Goal: Transaction & Acquisition: Book appointment/travel/reservation

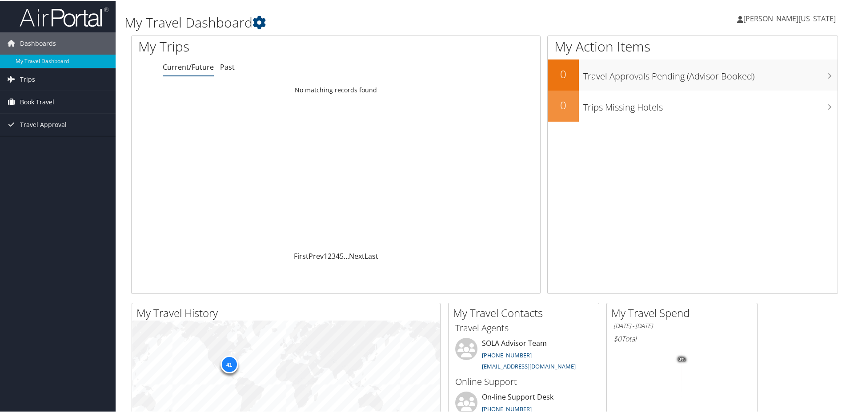
drag, startPoint x: 35, startPoint y: 104, endPoint x: 87, endPoint y: 106, distance: 52.0
click at [35, 103] on span "Book Travel" at bounding box center [37, 101] width 34 height 22
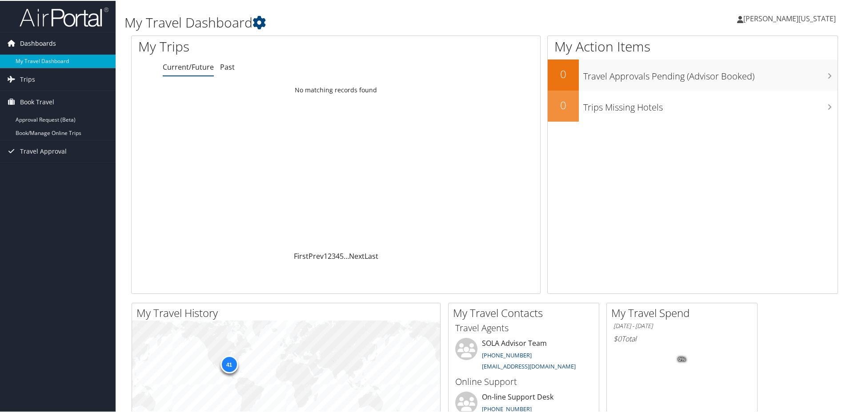
click at [39, 40] on span "Dashboards" at bounding box center [38, 43] width 36 height 22
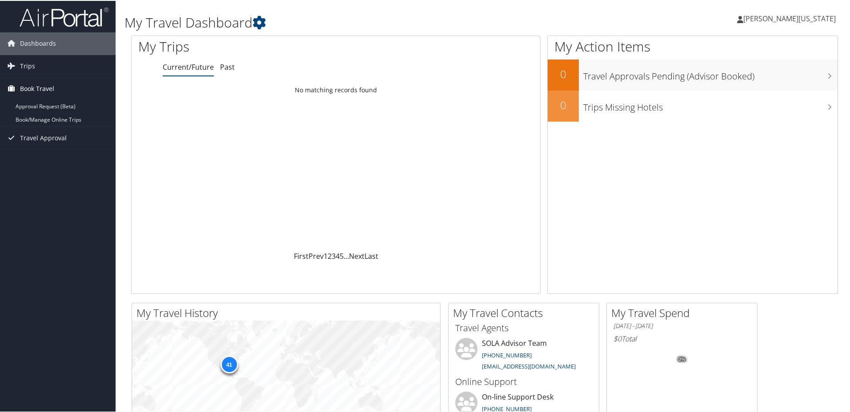
click at [38, 89] on span "Book Travel" at bounding box center [37, 88] width 34 height 22
click at [42, 88] on span "Book Travel" at bounding box center [37, 88] width 34 height 22
click at [39, 107] on link "Approval Request (Beta)" at bounding box center [58, 105] width 116 height 13
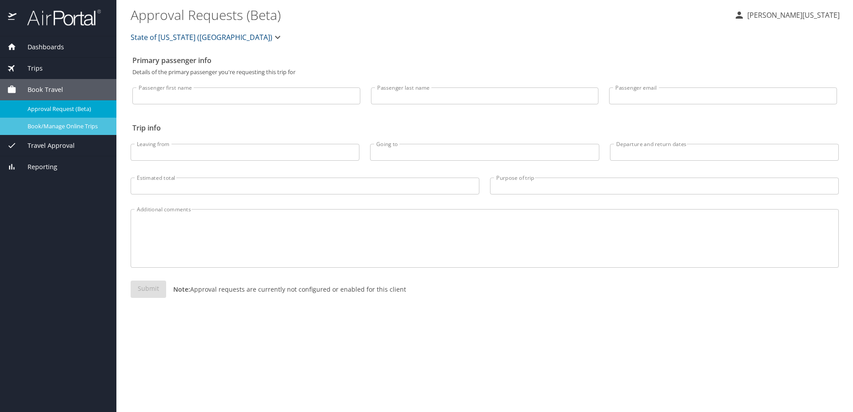
click at [75, 127] on span "Book/Manage Online Trips" at bounding box center [67, 126] width 78 height 8
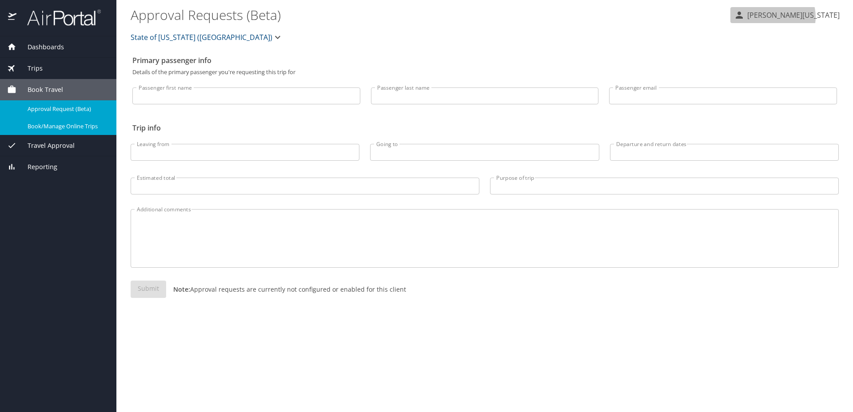
click at [809, 17] on p "Elisa Washington" at bounding box center [792, 15] width 95 height 11
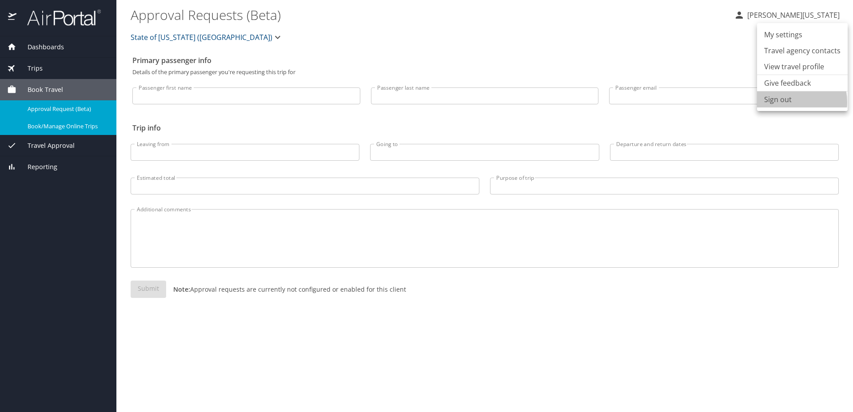
click at [785, 102] on li "Sign out" at bounding box center [802, 100] width 91 height 16
